Goal: Information Seeking & Learning: Learn about a topic

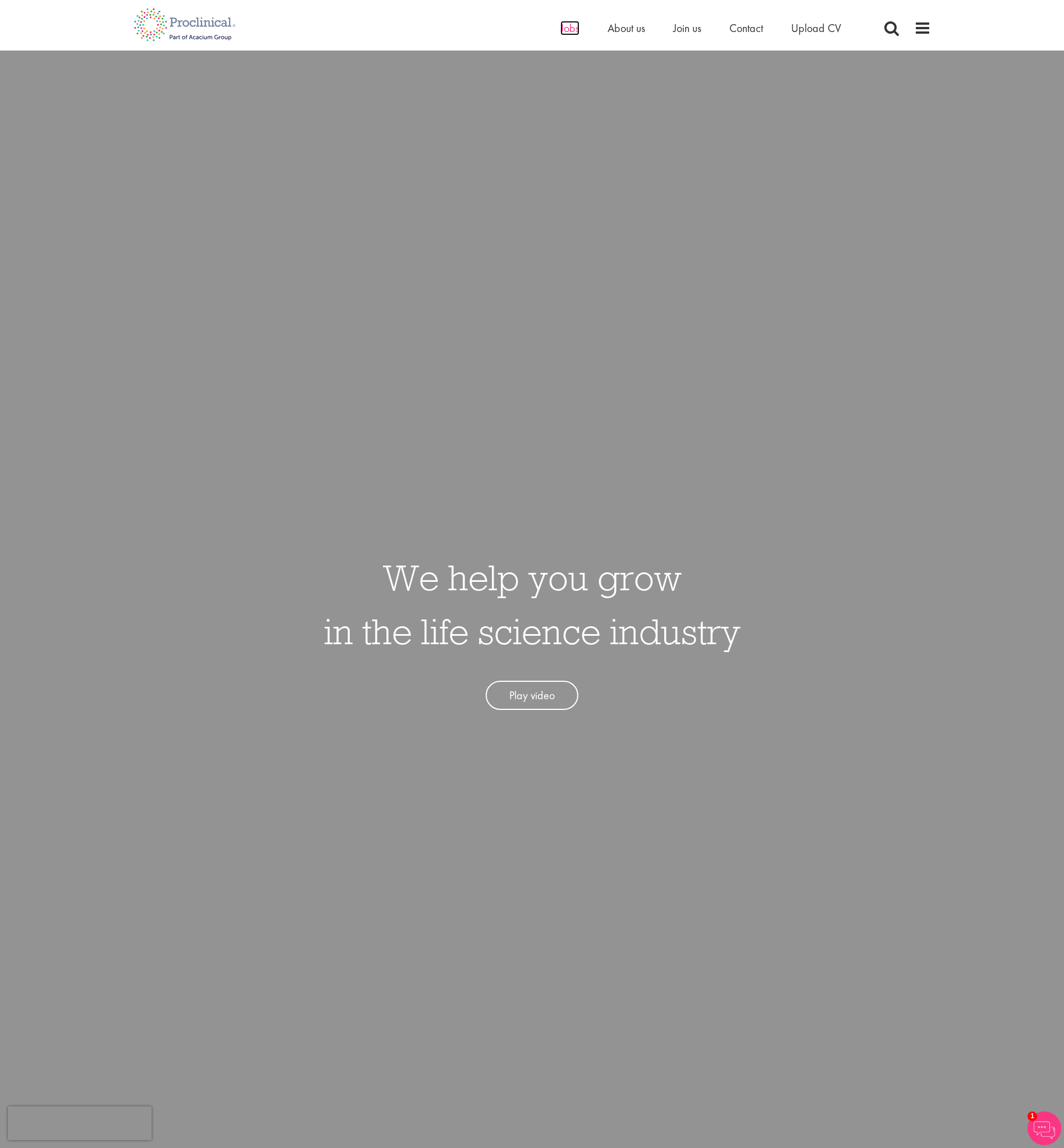
click at [566, 28] on span "Jobs" at bounding box center [570, 28] width 19 height 15
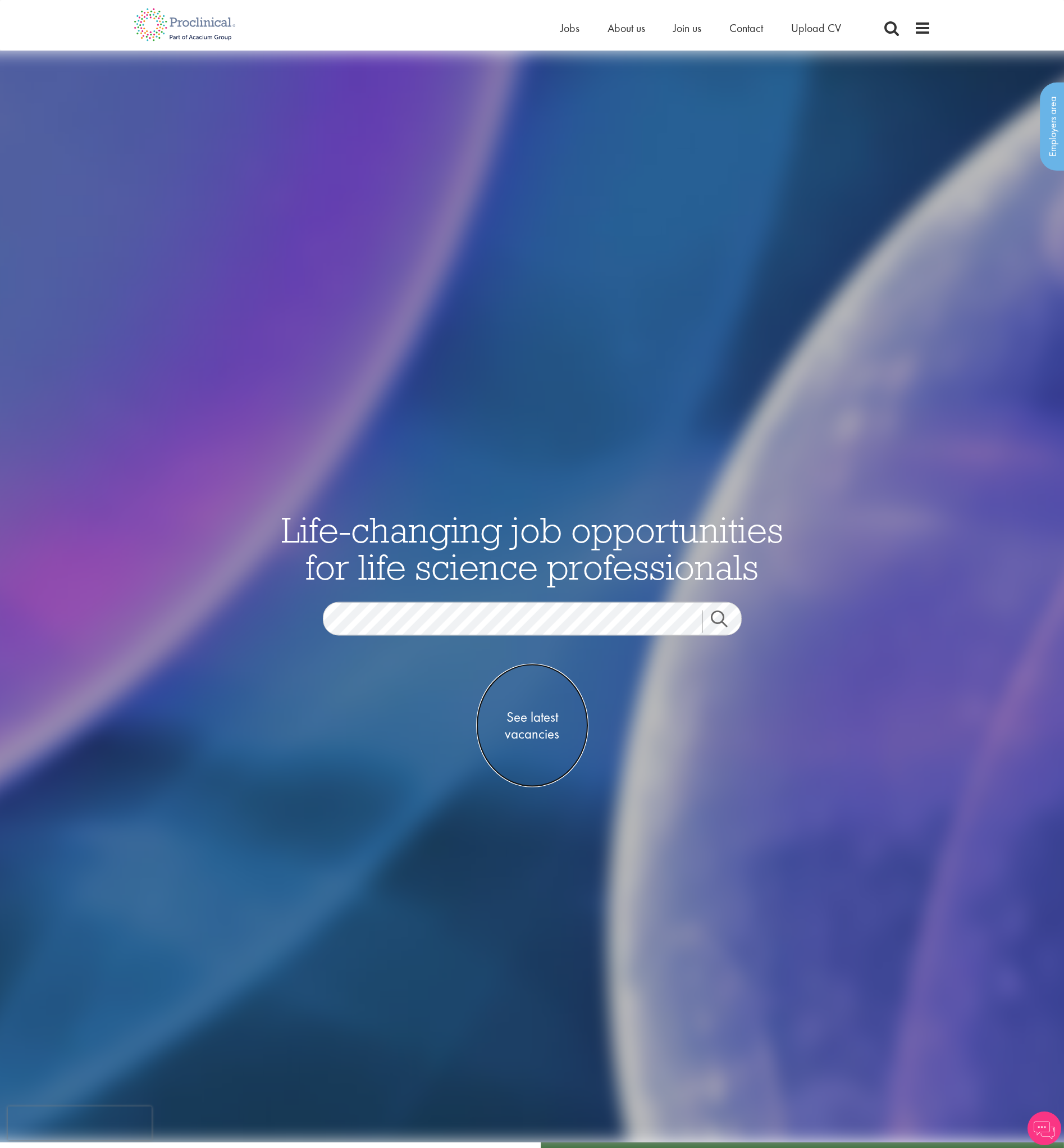
click at [531, 715] on span "See latest vacancies" at bounding box center [532, 726] width 112 height 34
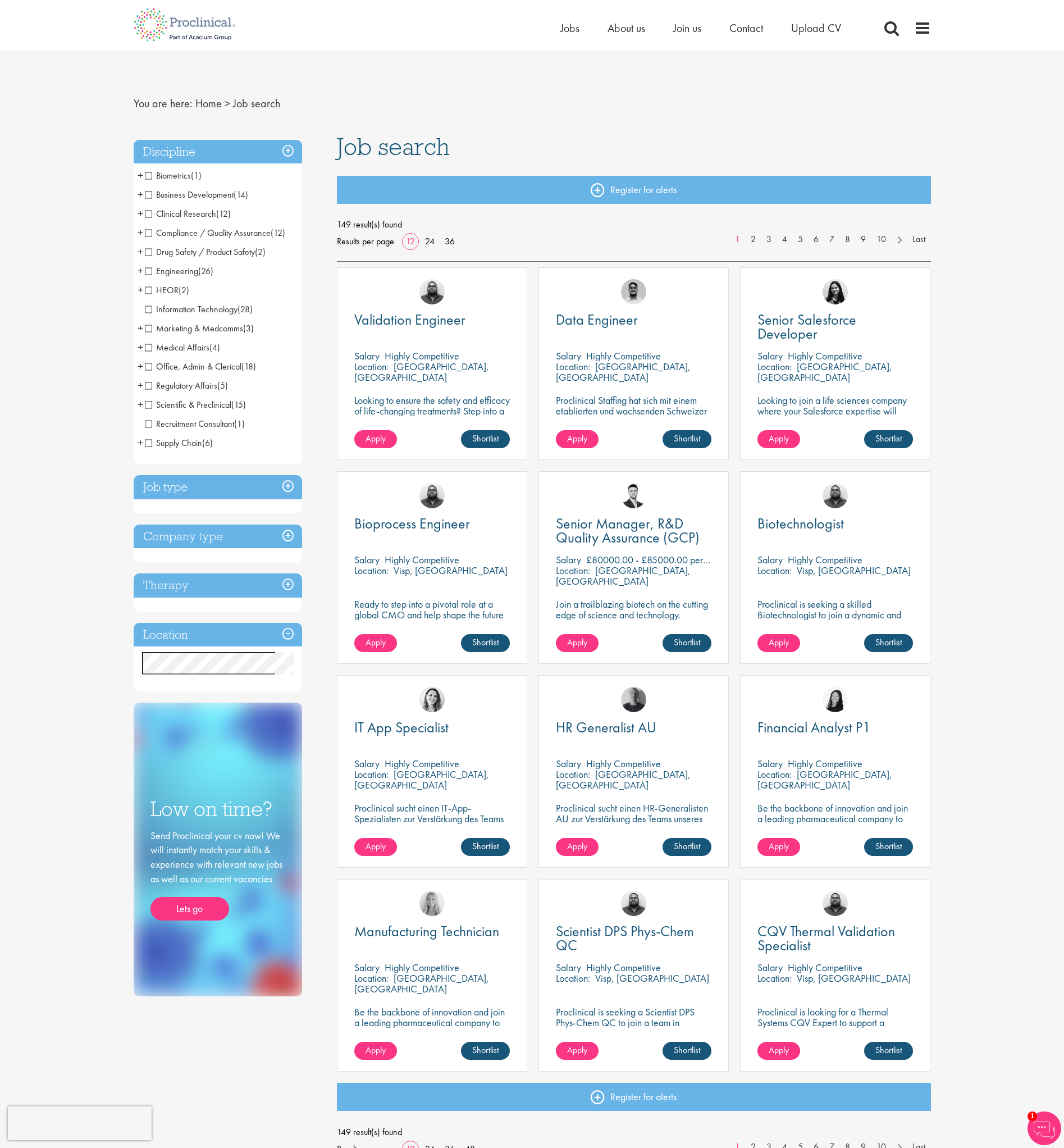
click at [152, 274] on span "Engineering" at bounding box center [172, 271] width 53 height 12
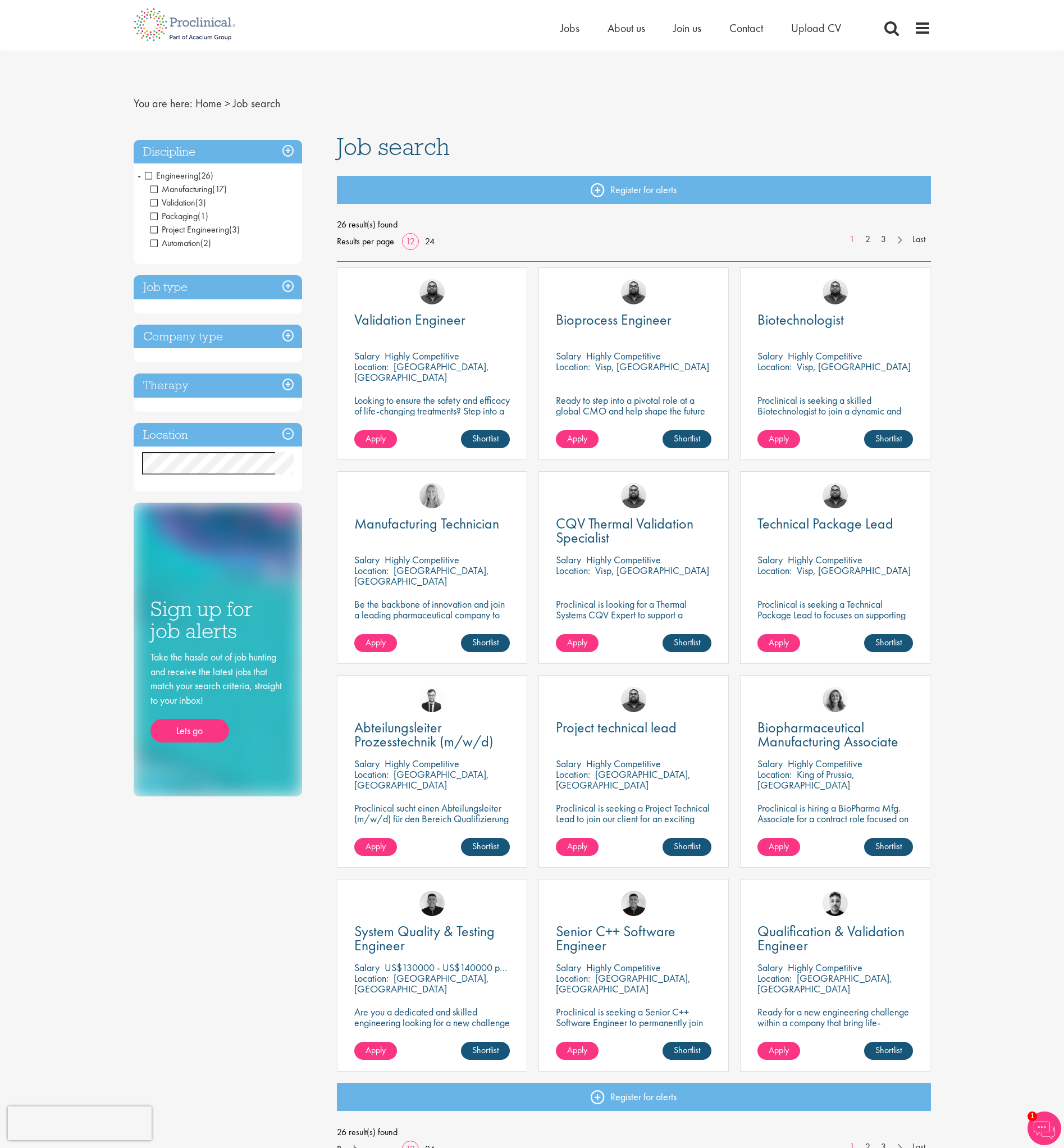
click at [102, 432] on div "You are here: Home > Job search Discipline Engineering (26) - + Manufacturing (…" at bounding box center [532, 740] width 1064 height 1480
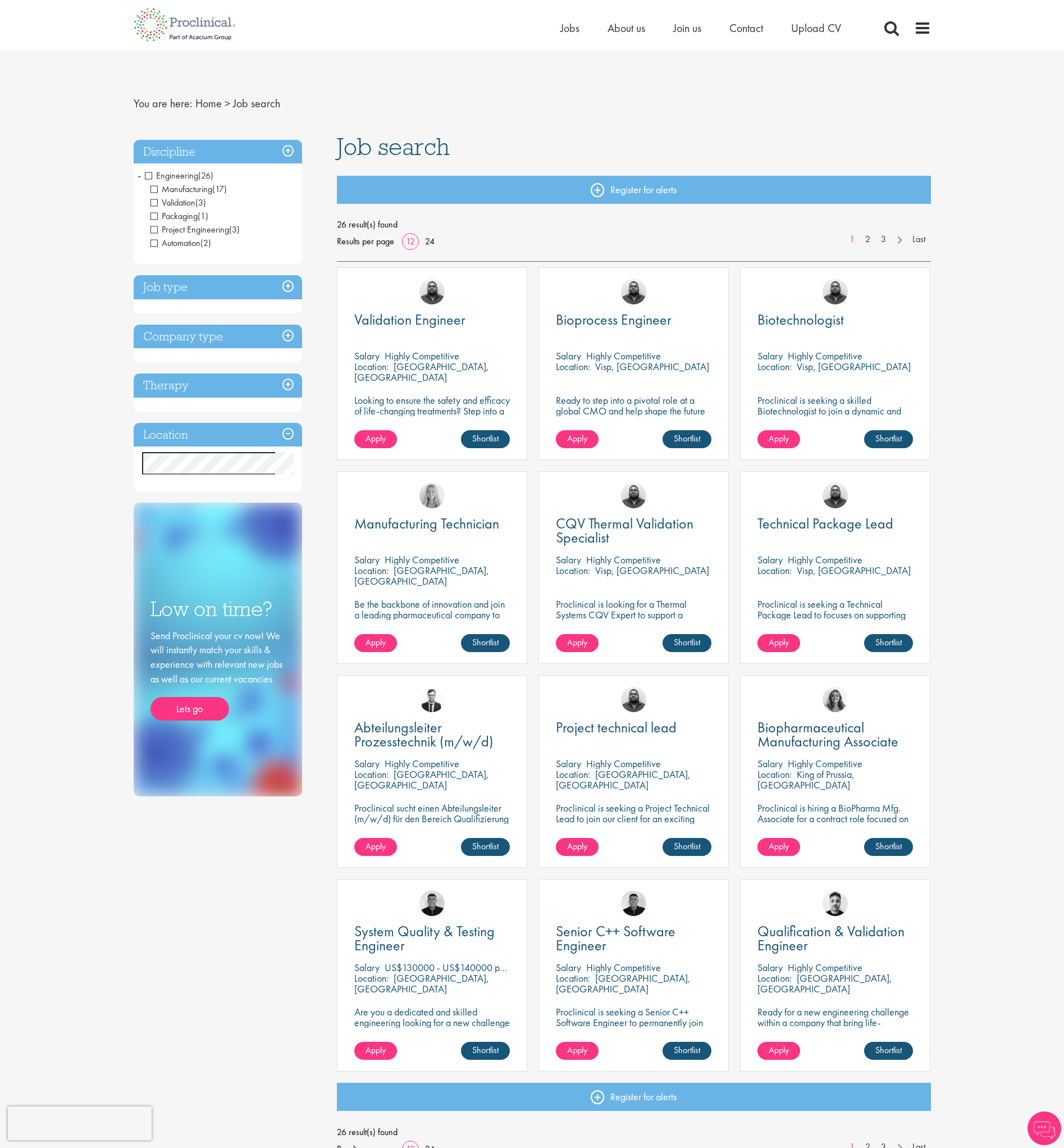
click at [68, 467] on div "You are here: Home > Job search Discipline Engineering (26) - + Manufacturing (…" at bounding box center [532, 740] width 1064 height 1480
click at [182, 344] on h3 "Company type" at bounding box center [218, 337] width 168 height 24
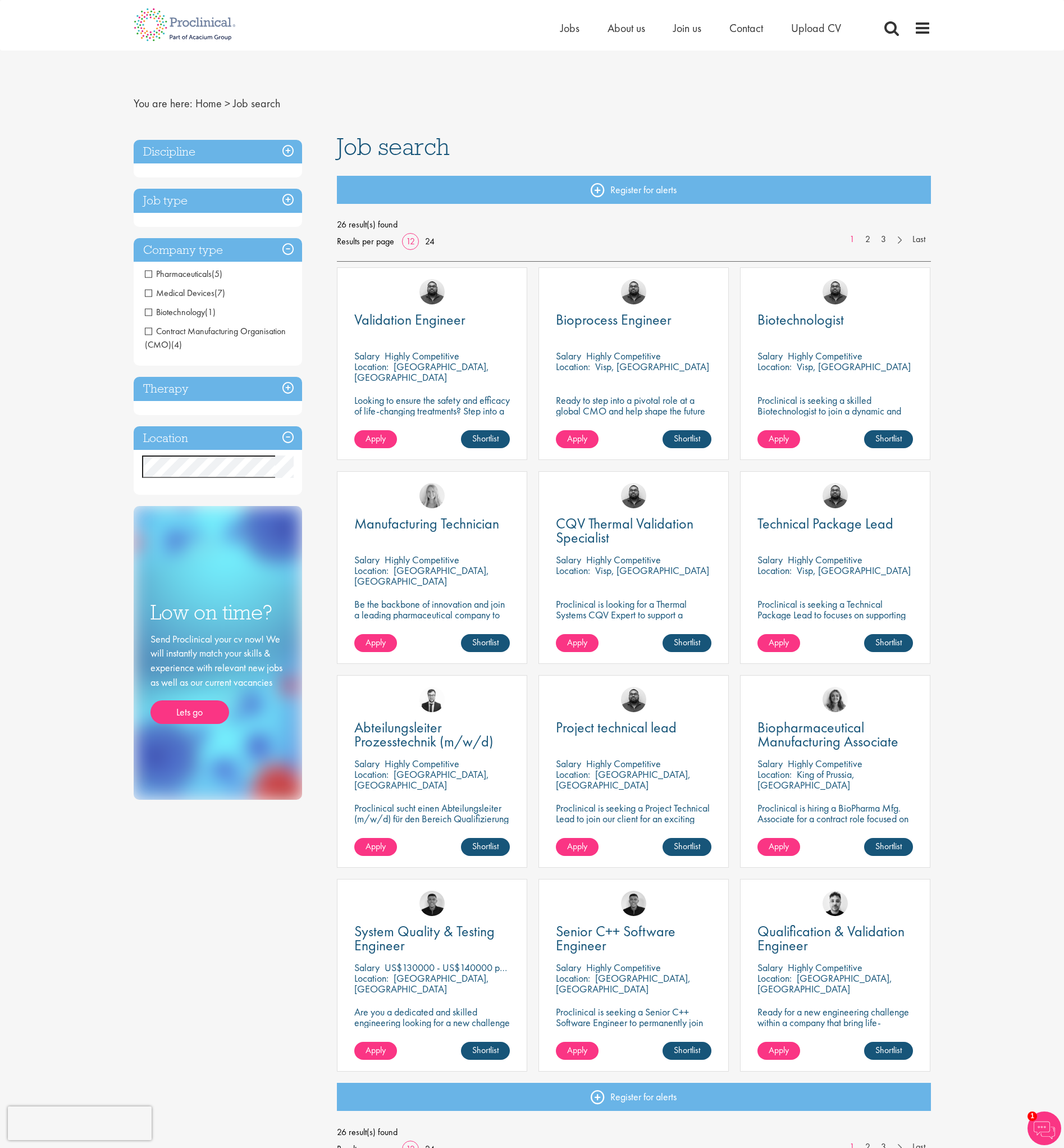
click at [982, 486] on div "You are here: Home > Job search Discipline Engineering (26) - + Manufacturing (…" at bounding box center [532, 740] width 1064 height 1480
click at [423, 239] on link "24" at bounding box center [430, 241] width 18 height 12
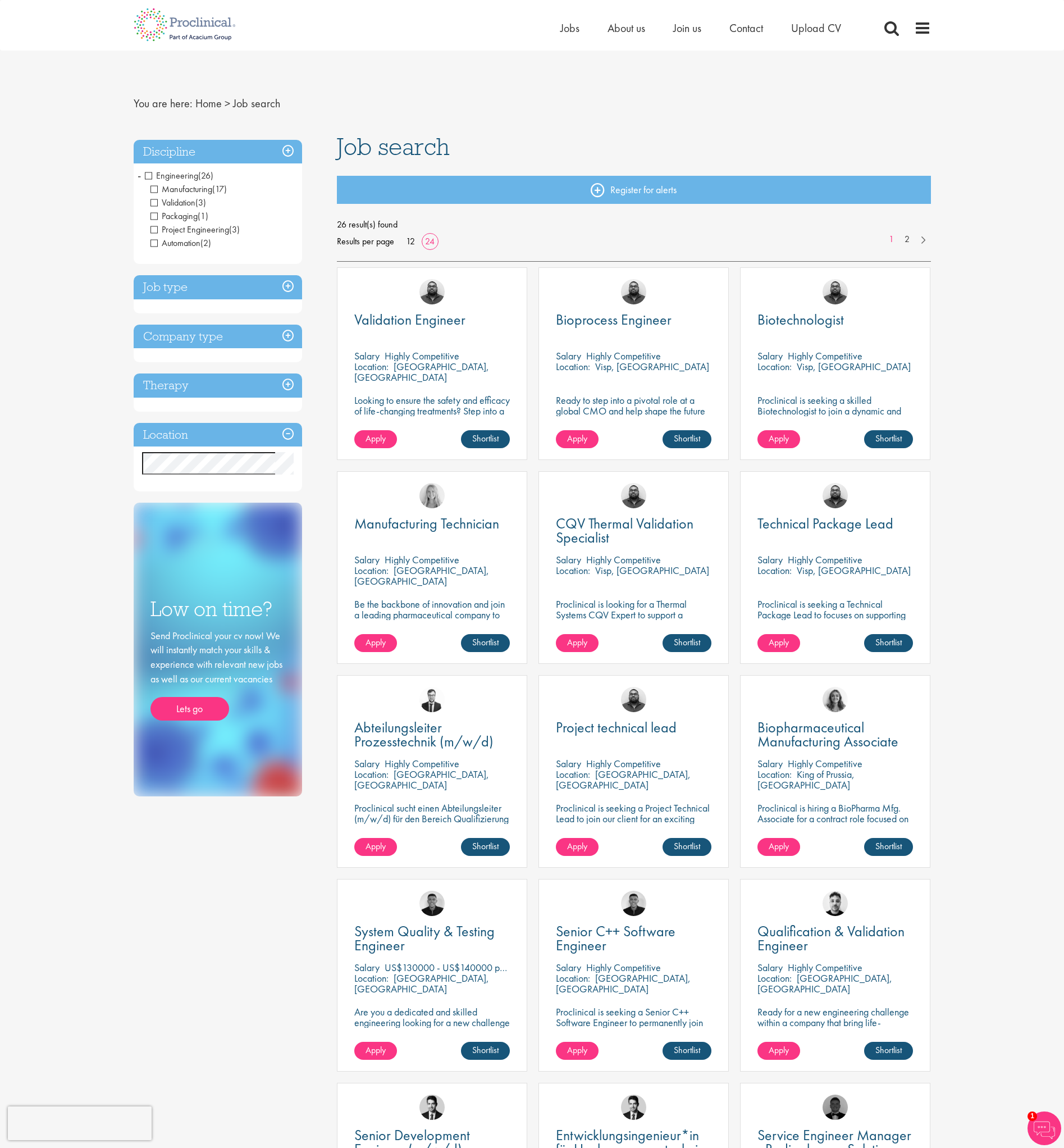
click at [148, 177] on span "Engineering" at bounding box center [172, 175] width 53 height 12
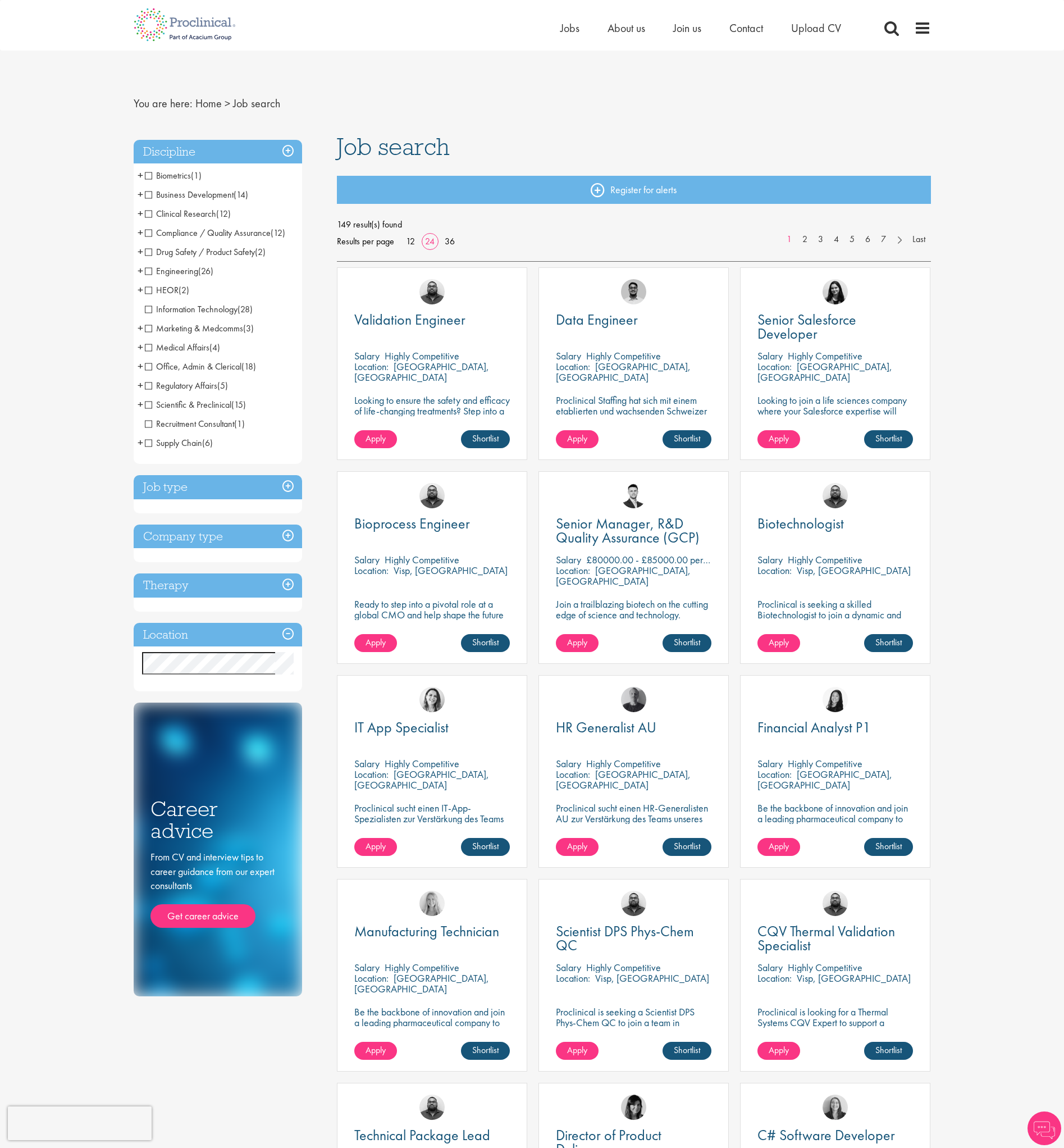
click at [7, 565] on div "You are here: Home > Job search Discipline Biometrics (1) - + Statistics (1) Bu…" at bounding box center [532, 1148] width 1064 height 2296
